Goal: Communication & Community: Answer question/provide support

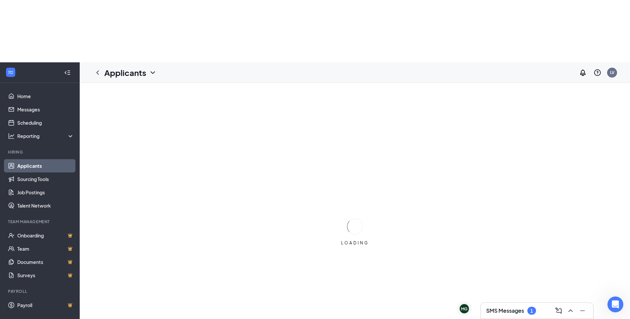
click at [533, 311] on div "1" at bounding box center [531, 311] width 3 height 6
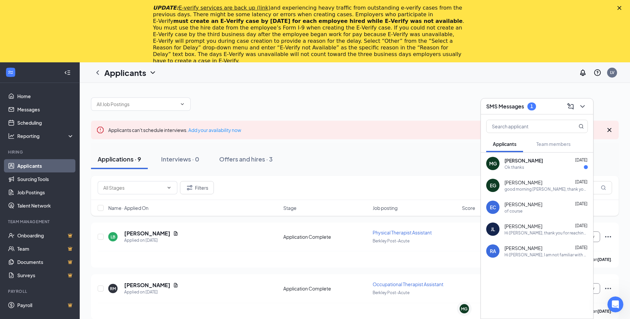
click at [546, 166] on div "Ok thanks" at bounding box center [545, 168] width 83 height 6
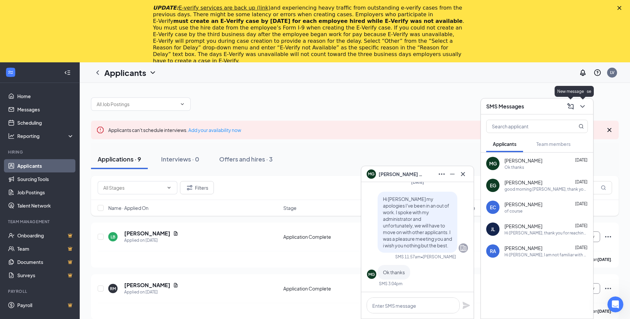
click at [582, 107] on icon "ChevronDown" at bounding box center [582, 106] width 4 height 3
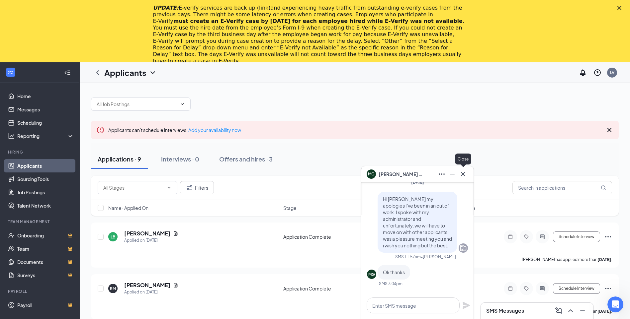
drag, startPoint x: 463, startPoint y: 174, endPoint x: 449, endPoint y: 175, distance: 13.6
click at [463, 174] on icon "Cross" at bounding box center [463, 174] width 8 height 8
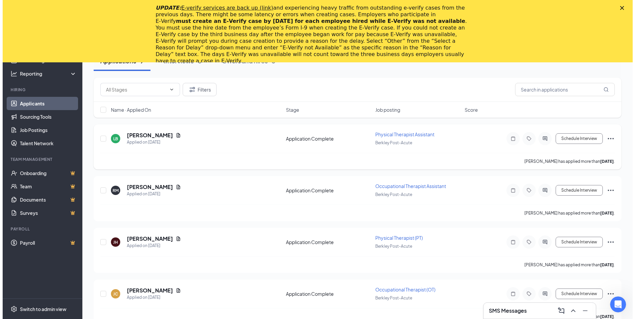
scroll to position [100, 0]
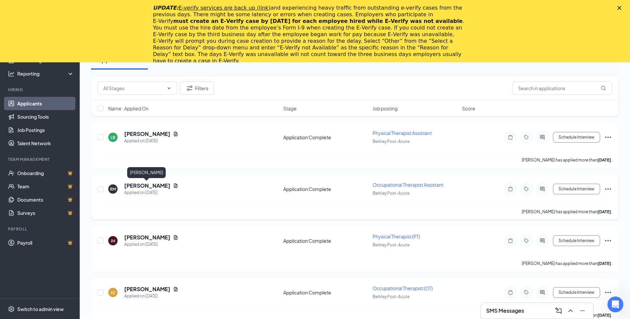
click at [140, 186] on h5 "[PERSON_NAME]" at bounding box center [147, 185] width 46 height 7
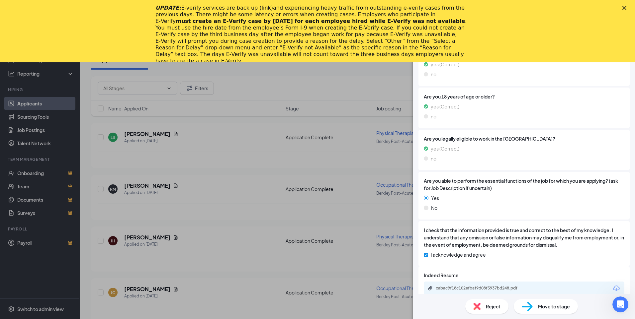
scroll to position [176, 0]
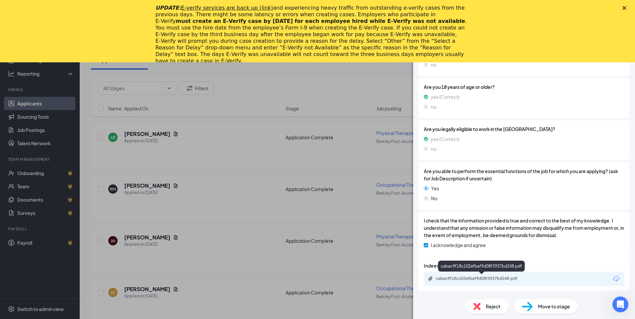
click at [459, 277] on div "cabac9f18c102efbaf9d08f3937bd248.pdf" at bounding box center [482, 278] width 93 height 5
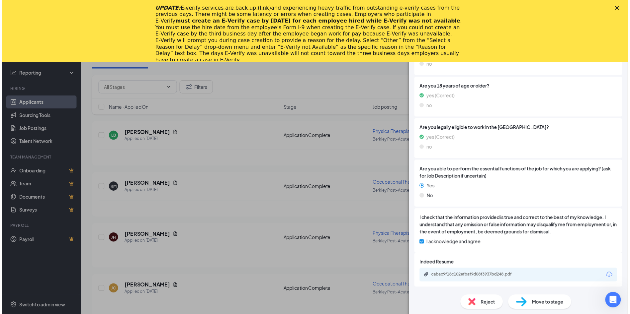
scroll to position [173, 0]
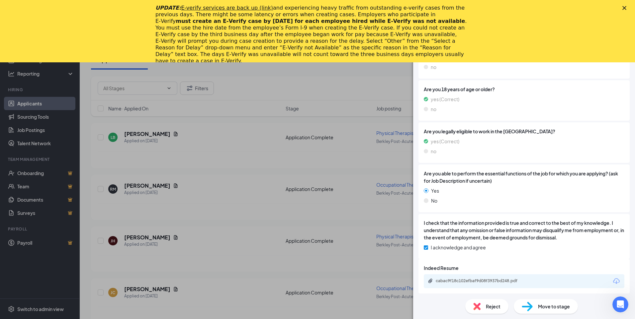
click at [243, 167] on div "RM [PERSON_NAME] Occupational Therapist Assistant at Berkley Post-Acute Add a t…" at bounding box center [317, 159] width 635 height 319
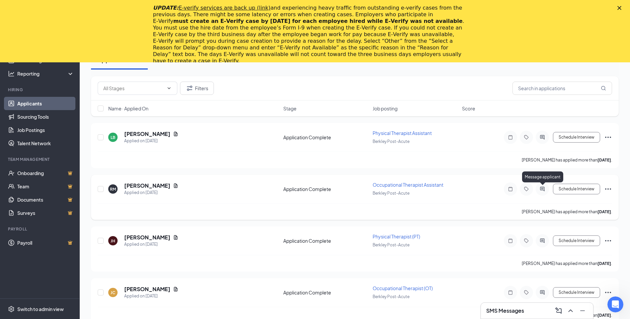
click at [541, 188] on icon "ActiveChat" at bounding box center [542, 189] width 8 height 5
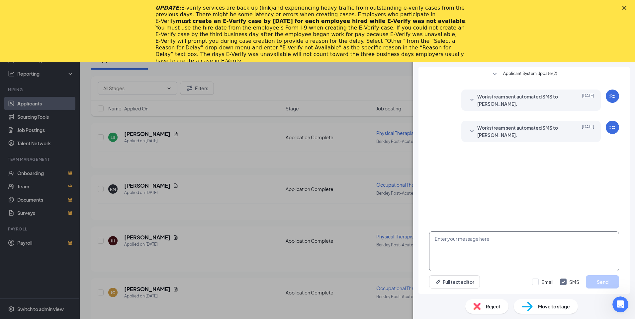
click at [471, 257] on textarea at bounding box center [524, 252] width 190 height 40
type textarea "h"
type textarea "Hi [PERSON_NAME] my name is [PERSON_NAME] and i'm the DOR over at berkley post."
click at [168, 188] on div "RM [PERSON_NAME] Occupational Therapist Assistant at Berkley Post-Acute Add a t…" at bounding box center [317, 159] width 635 height 319
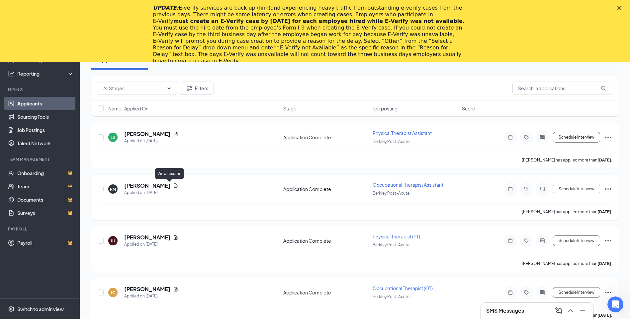
click at [173, 186] on icon "Document" at bounding box center [175, 185] width 5 height 5
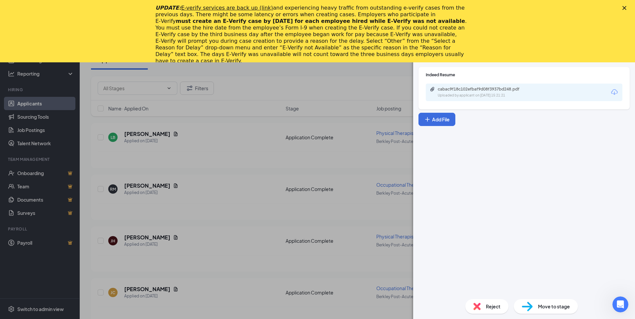
click at [627, 7] on div "Close" at bounding box center [625, 8] width 7 height 4
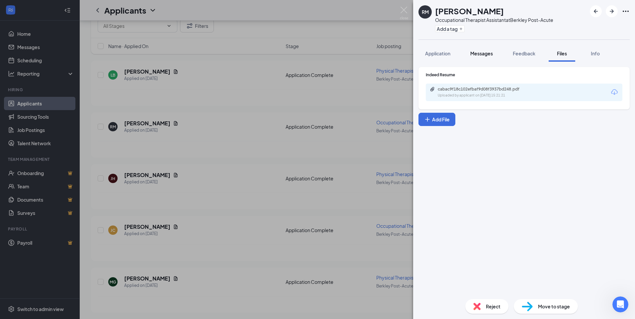
click at [490, 54] on span "Messages" at bounding box center [481, 53] width 23 height 6
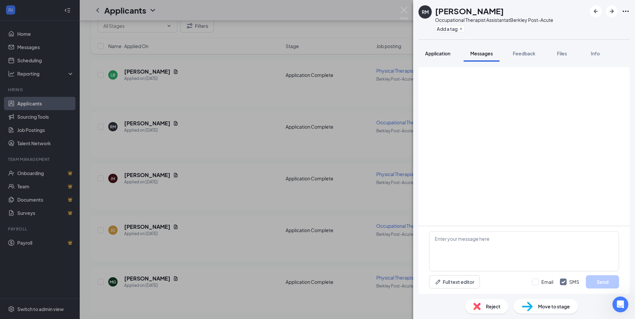
click at [434, 54] on span "Application" at bounding box center [437, 53] width 25 height 6
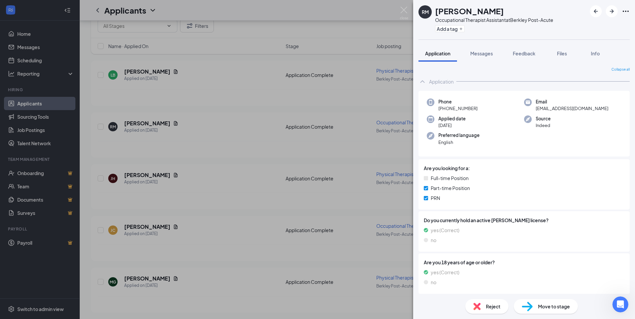
click at [332, 246] on div "RM [PERSON_NAME] Occupational Therapist Assistant at Berkley Post-Acute Add a t…" at bounding box center [317, 159] width 635 height 319
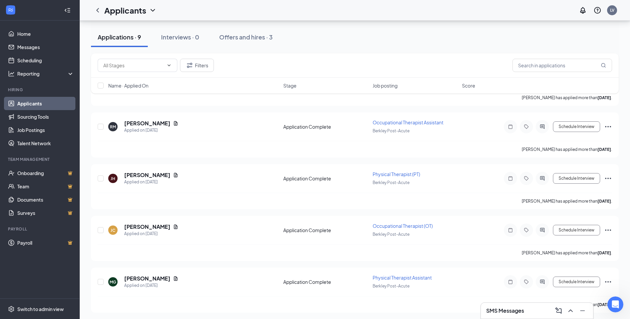
click at [495, 311] on h3 "SMS Messages" at bounding box center [505, 310] width 38 height 7
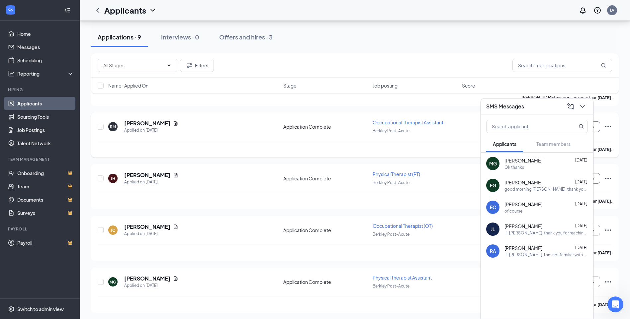
click at [170, 120] on div "[PERSON_NAME]" at bounding box center [151, 123] width 54 height 7
click at [455, 134] on div "Berkley Post-Acute" at bounding box center [414, 130] width 85 height 7
click at [587, 107] on button at bounding box center [582, 106] width 11 height 11
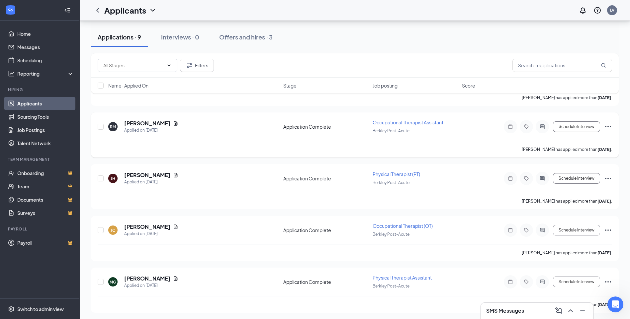
click at [541, 126] on icon "ActiveChat" at bounding box center [542, 126] width 4 height 4
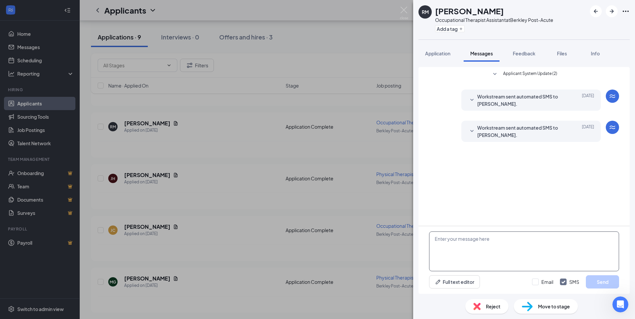
click at [478, 248] on textarea at bounding box center [524, 252] width 190 height 40
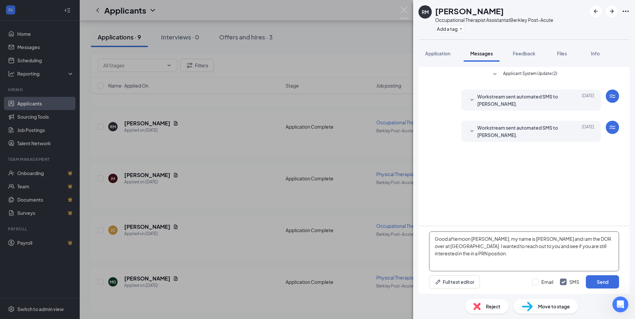
type textarea "Good afternoon [PERSON_NAME], my name is [PERSON_NAME] and i am the DOR over at…"
click at [540, 285] on div "Email SMS Send" at bounding box center [575, 282] width 87 height 13
click at [594, 283] on button "Send" at bounding box center [602, 282] width 33 height 13
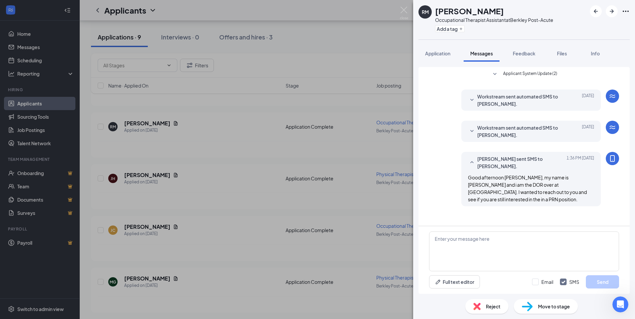
click at [333, 41] on div "RM [PERSON_NAME] Occupational Therapist Assistant at Berkley Post-Acute Add a t…" at bounding box center [317, 159] width 635 height 319
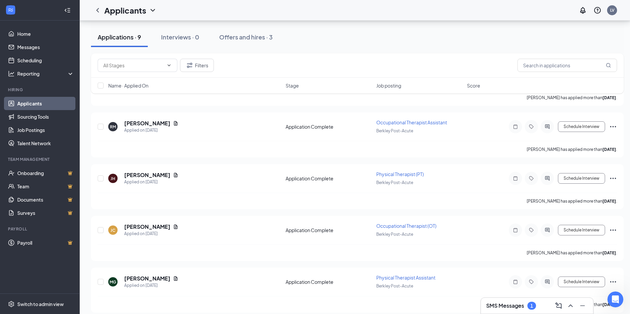
click at [504, 308] on h3 "SMS Messages" at bounding box center [505, 305] width 38 height 7
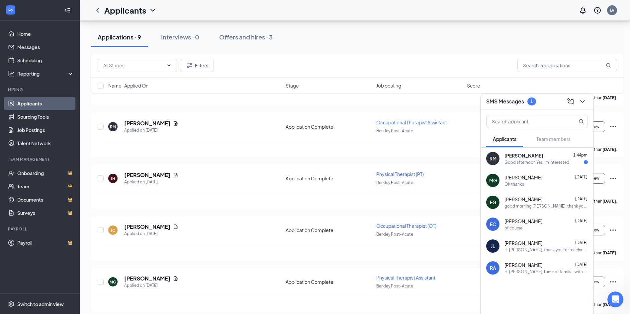
click at [524, 156] on span "[PERSON_NAME]" at bounding box center [523, 155] width 39 height 7
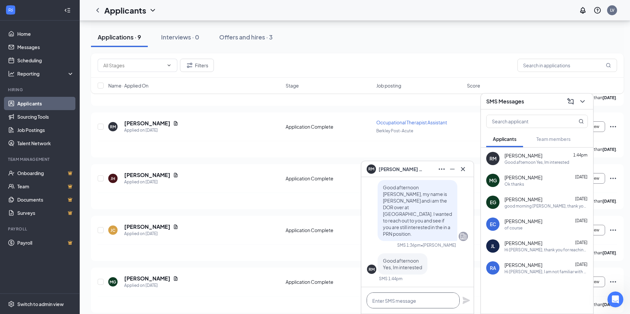
click at [408, 298] on textarea at bounding box center [412, 301] width 93 height 16
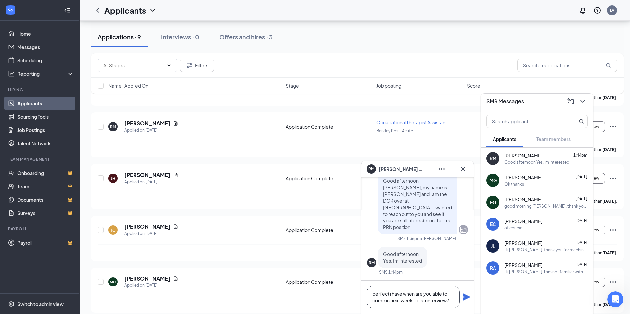
type textarea "perfect i have when are you able to come in next week for an interview?"
click at [467, 297] on icon "Plane" at bounding box center [465, 297] width 7 height 7
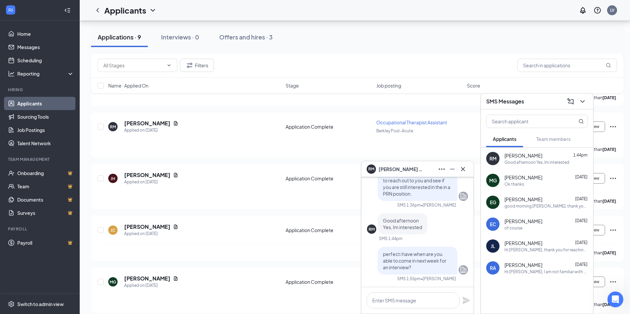
scroll to position [0, 0]
click at [447, 38] on div "Applications · 9 Interviews · 0 Offers and hires · 3" at bounding box center [357, 37] width 532 height 20
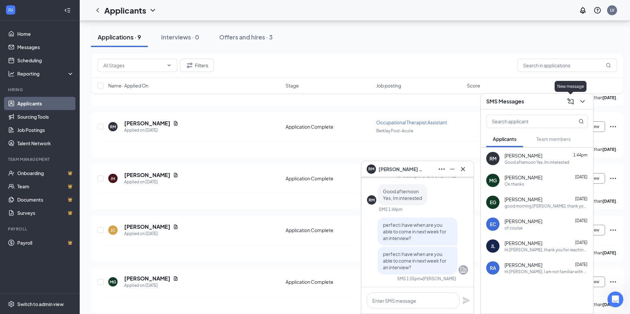
click at [584, 101] on icon "ChevronDown" at bounding box center [582, 101] width 4 height 3
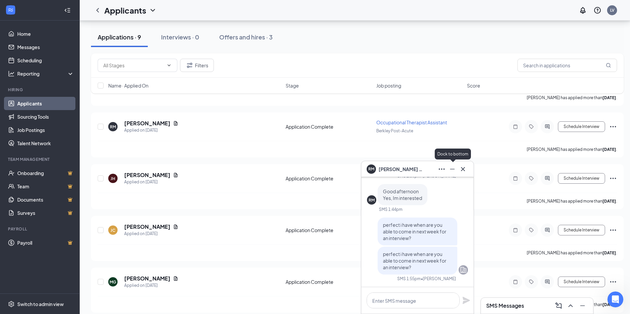
click at [450, 171] on icon "Minimize" at bounding box center [452, 169] width 8 height 8
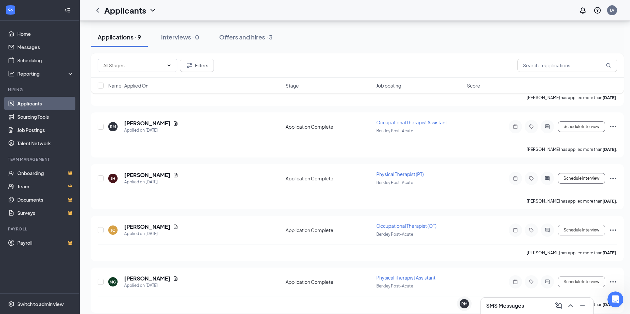
click at [505, 311] on div "SMS Messages" at bounding box center [537, 306] width 112 height 16
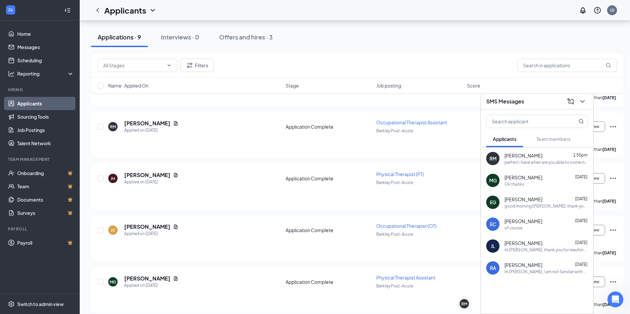
click at [452, 44] on div "Applications · 9 Interviews · 0 Offers and hires · 3" at bounding box center [357, 37] width 532 height 20
